Goal: Information Seeking & Learning: Learn about a topic

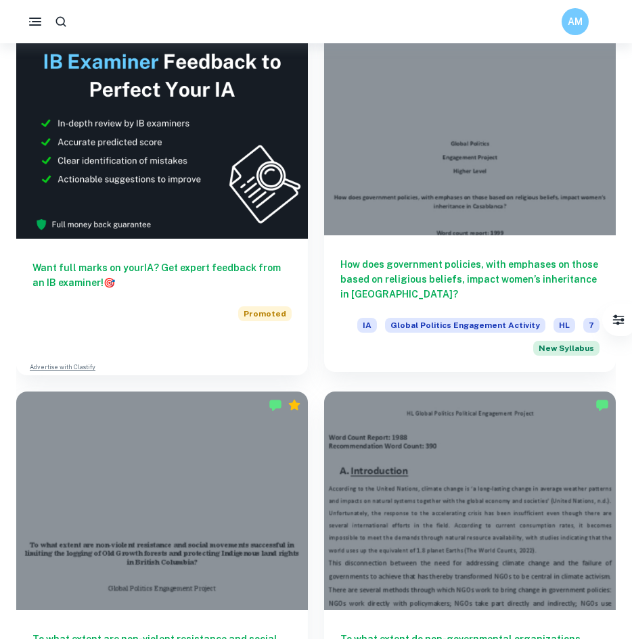
scroll to position [891, 0]
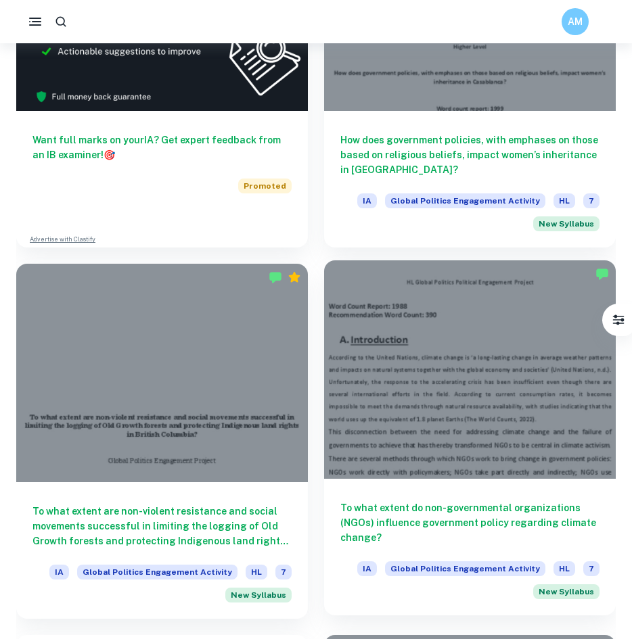
click at [400, 409] on div at bounding box center [470, 370] width 292 height 219
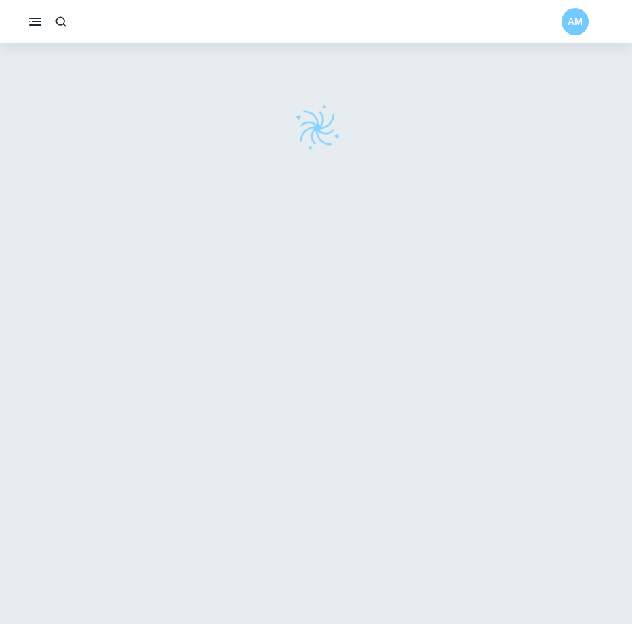
scroll to position [43, 0]
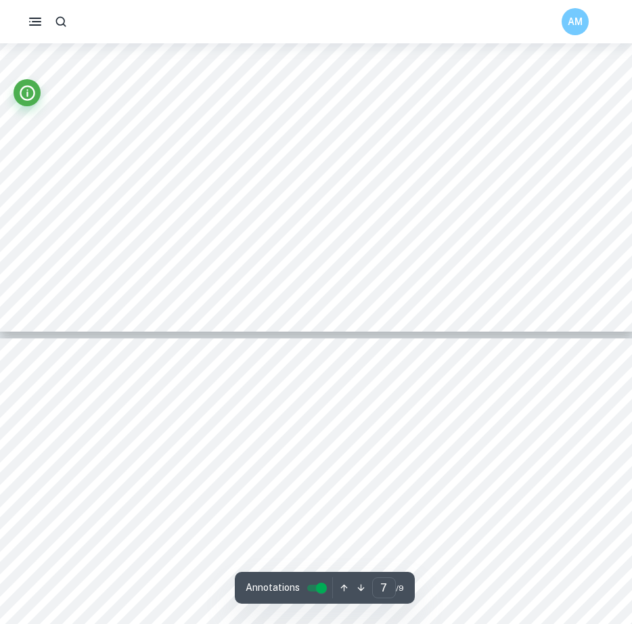
type input "8"
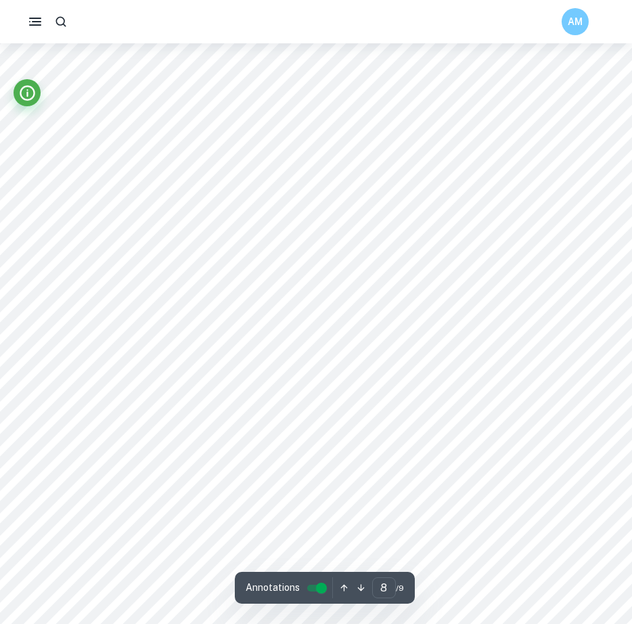
scroll to position [6627, 0]
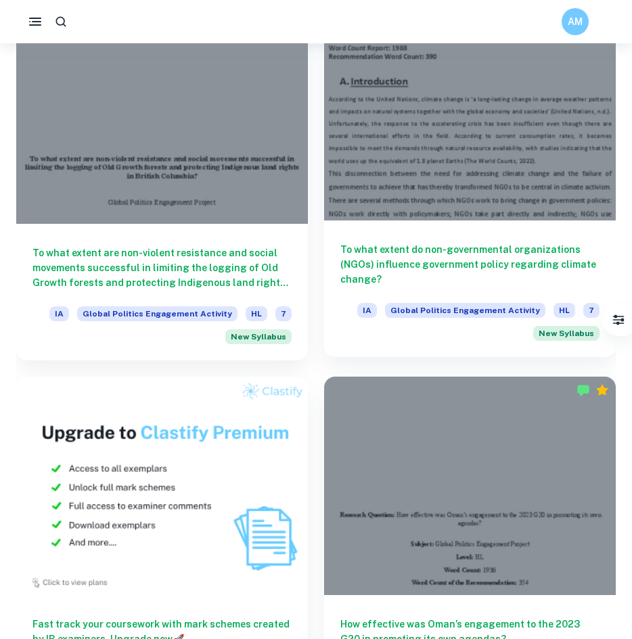
scroll to position [1154, 0]
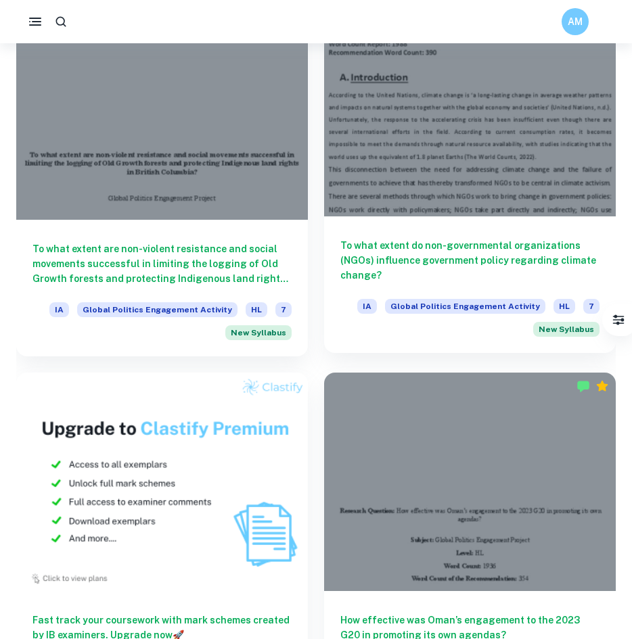
click at [469, 284] on div "To what extent do non-governmental organizations (NGOs) influence government po…" at bounding box center [470, 285] width 292 height 137
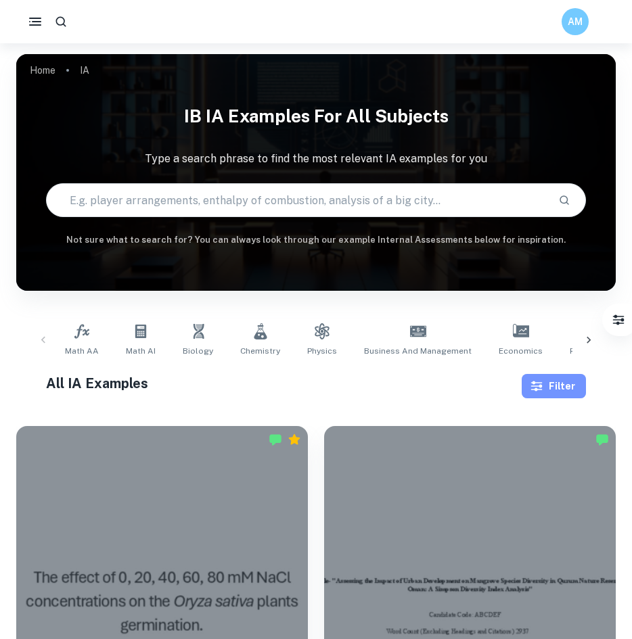
click at [567, 395] on button "Filter" at bounding box center [554, 386] width 64 height 24
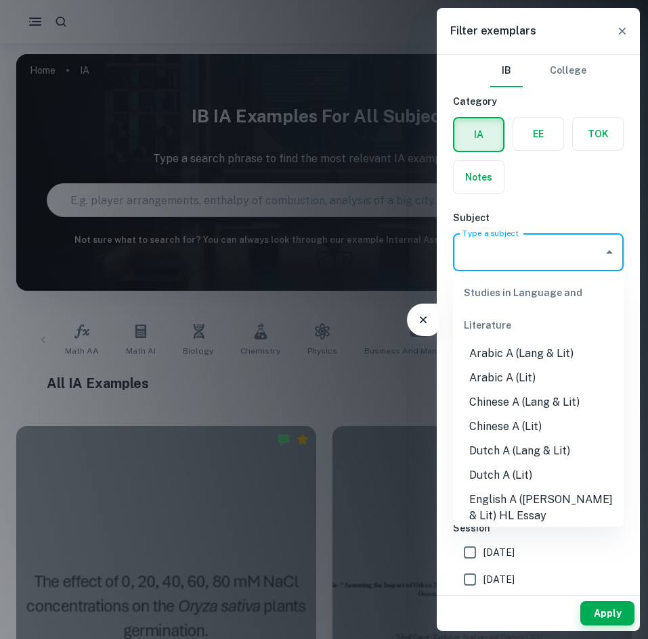
click at [551, 245] on input "Type a subject" at bounding box center [528, 253] width 138 height 26
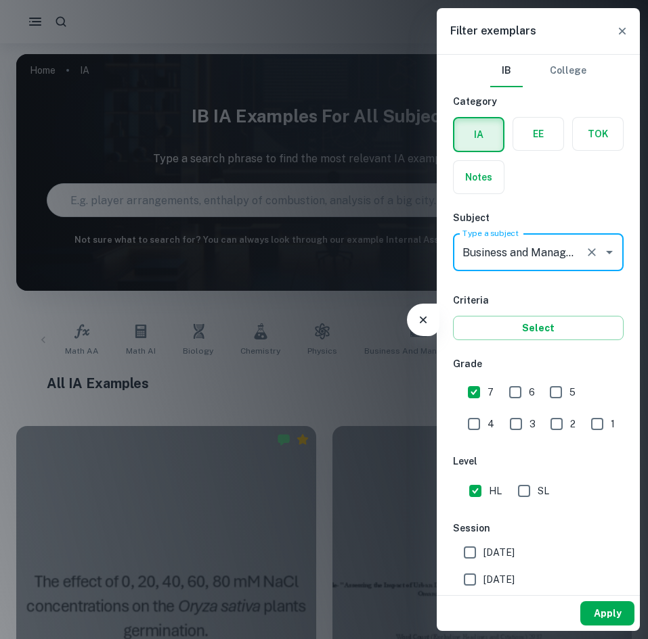
type input "Business and Management"
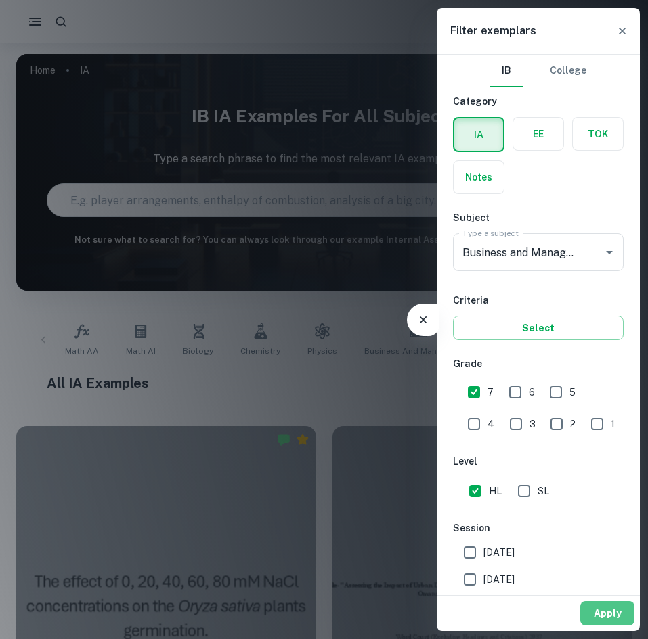
click at [610, 621] on button "Apply" at bounding box center [607, 614] width 54 height 24
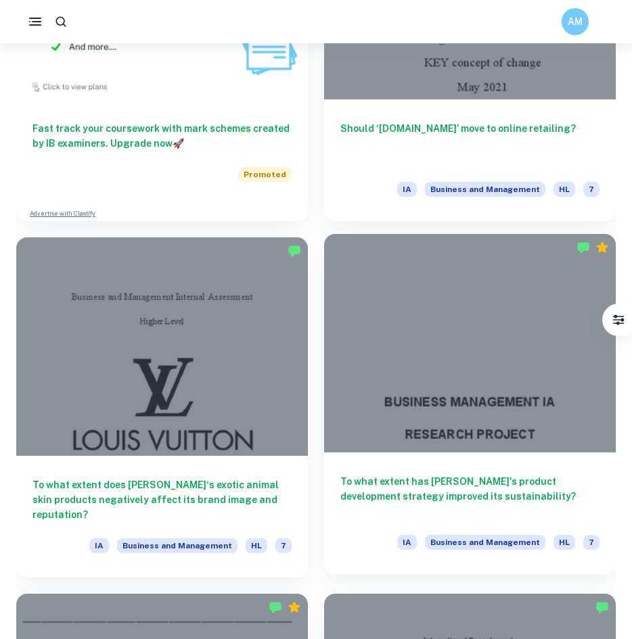
scroll to position [1734, 0]
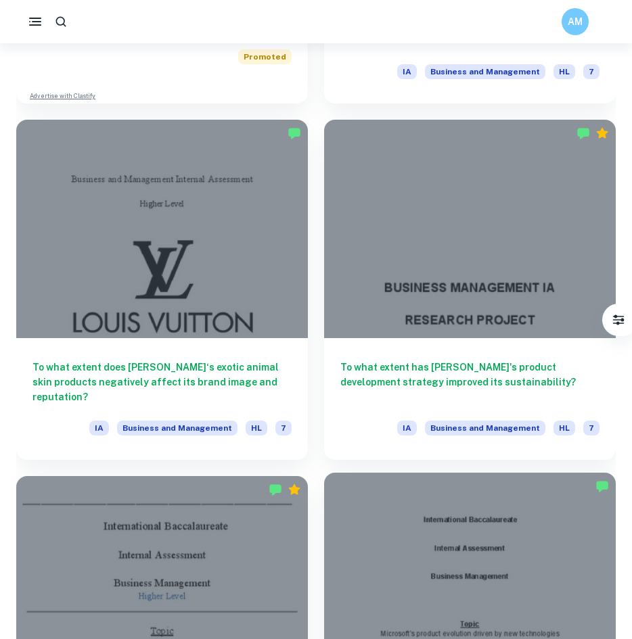
click at [514, 496] on div at bounding box center [470, 582] width 292 height 219
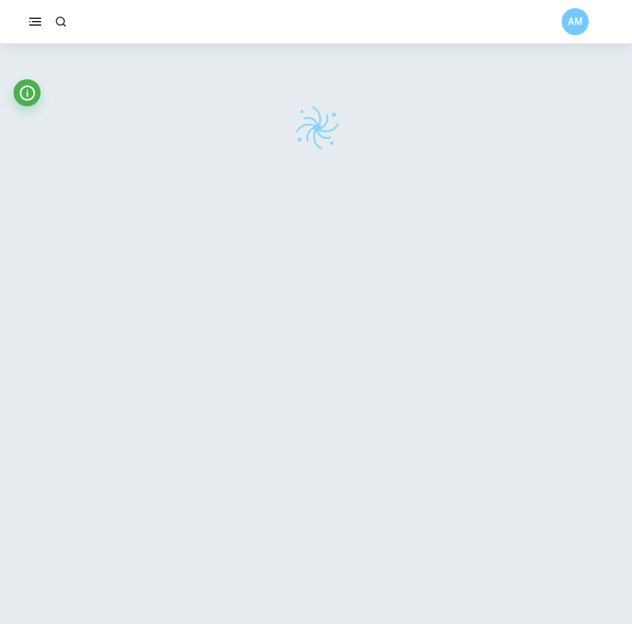
scroll to position [43, 0]
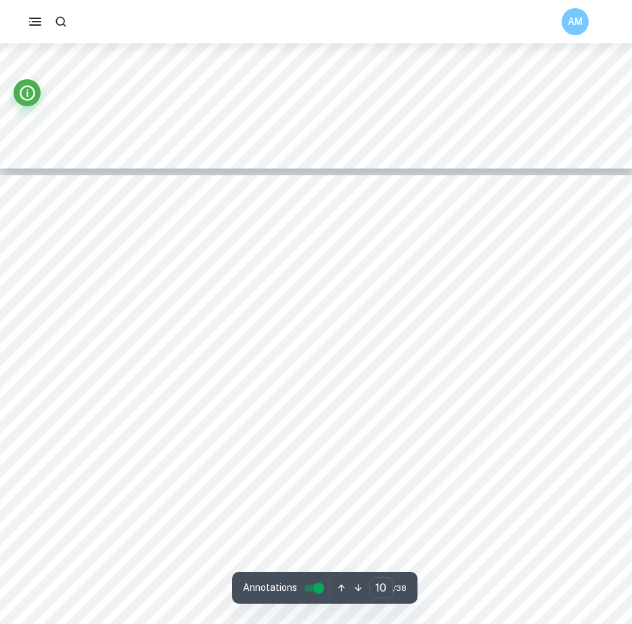
type input "9"
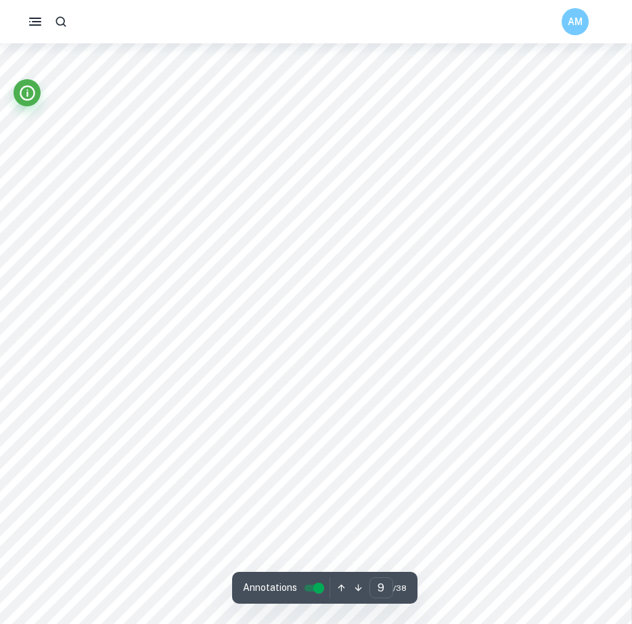
scroll to position [6761, 2]
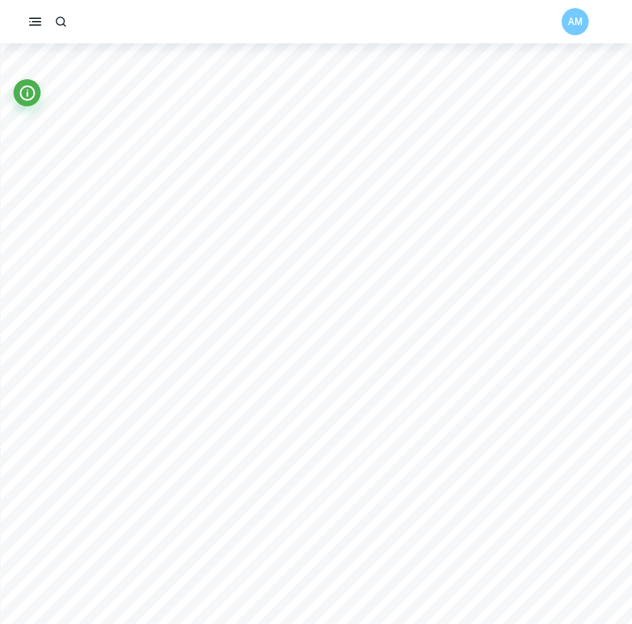
scroll to position [7282, 0]
